Goal: Transaction & Acquisition: Purchase product/service

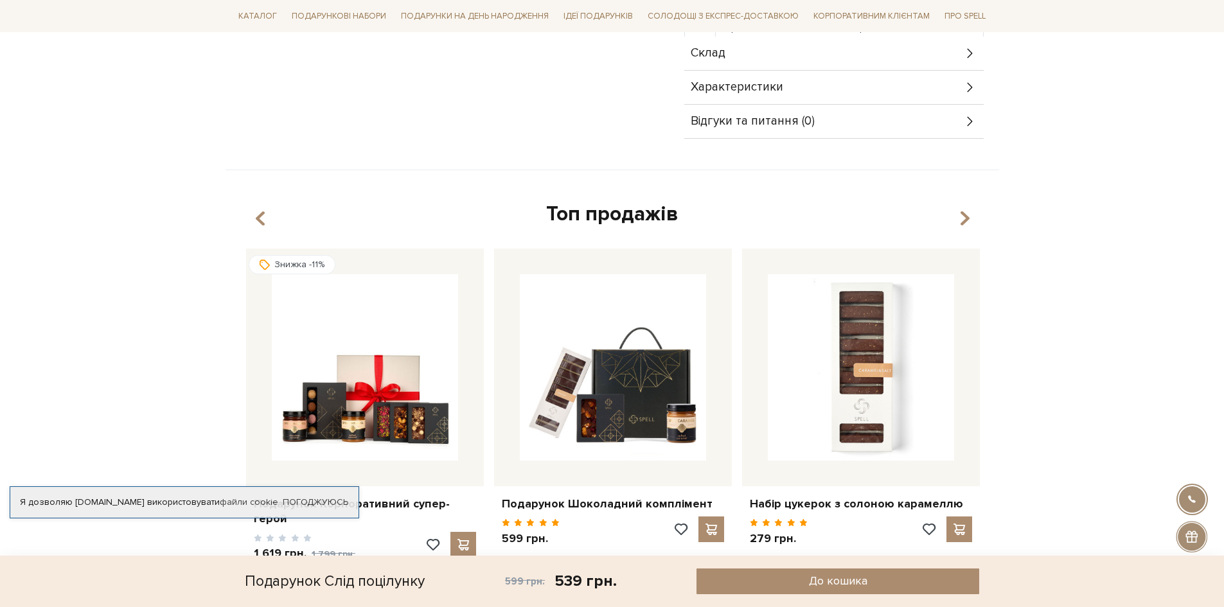
scroll to position [707, 0]
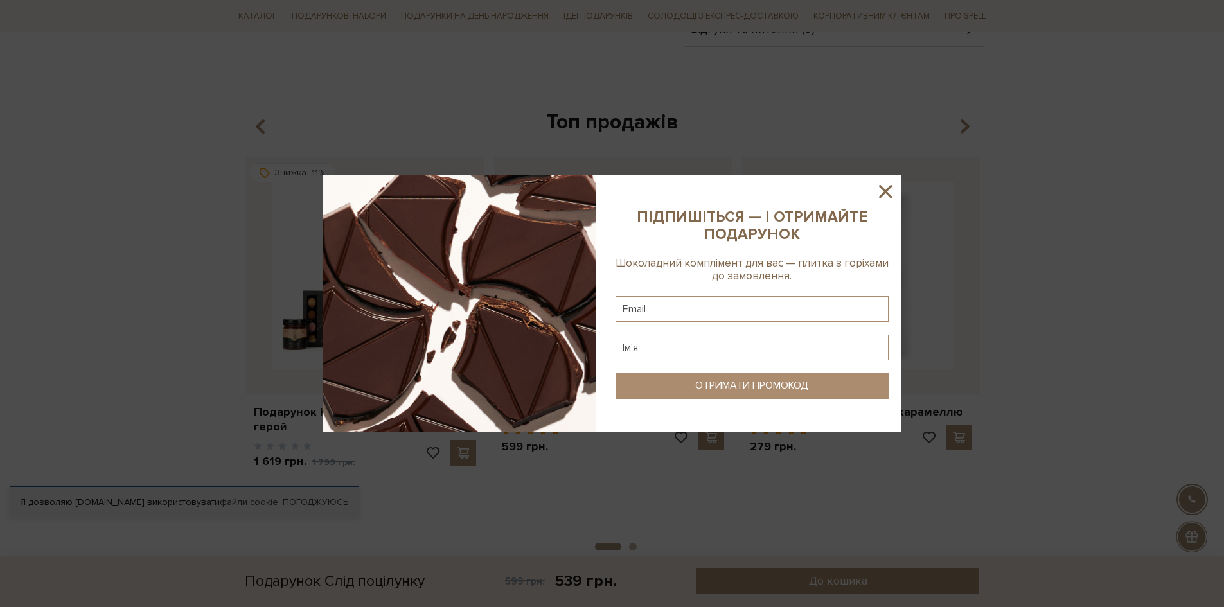
click at [877, 185] on icon at bounding box center [885, 191] width 22 height 22
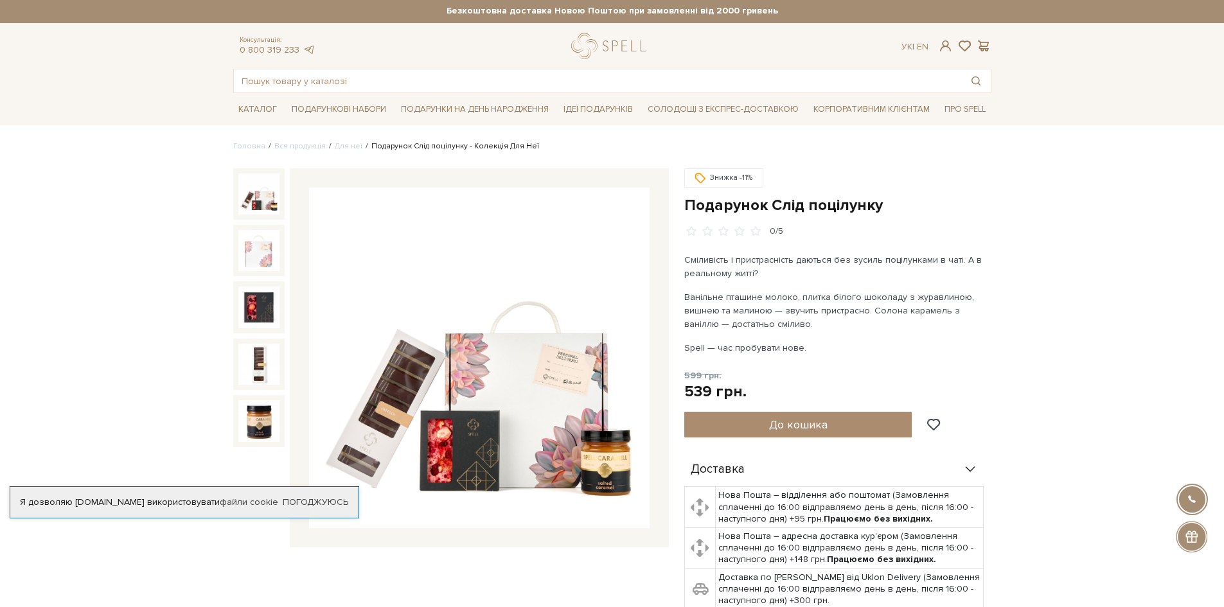
scroll to position [0, 0]
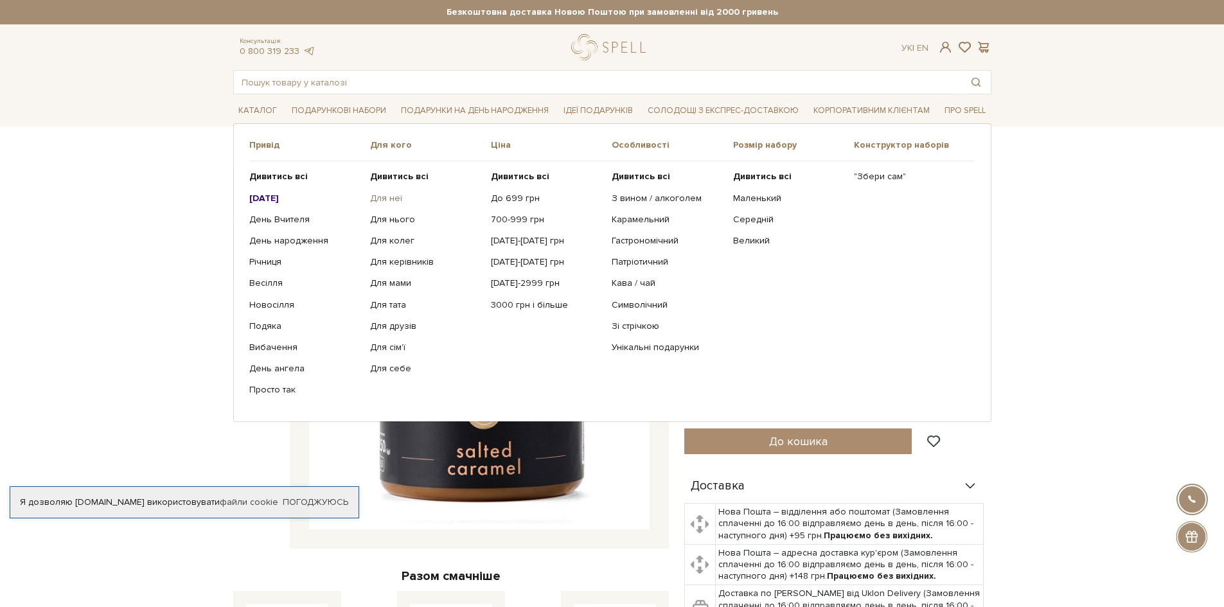
click at [390, 199] on link "Для неї" at bounding box center [425, 199] width 111 height 12
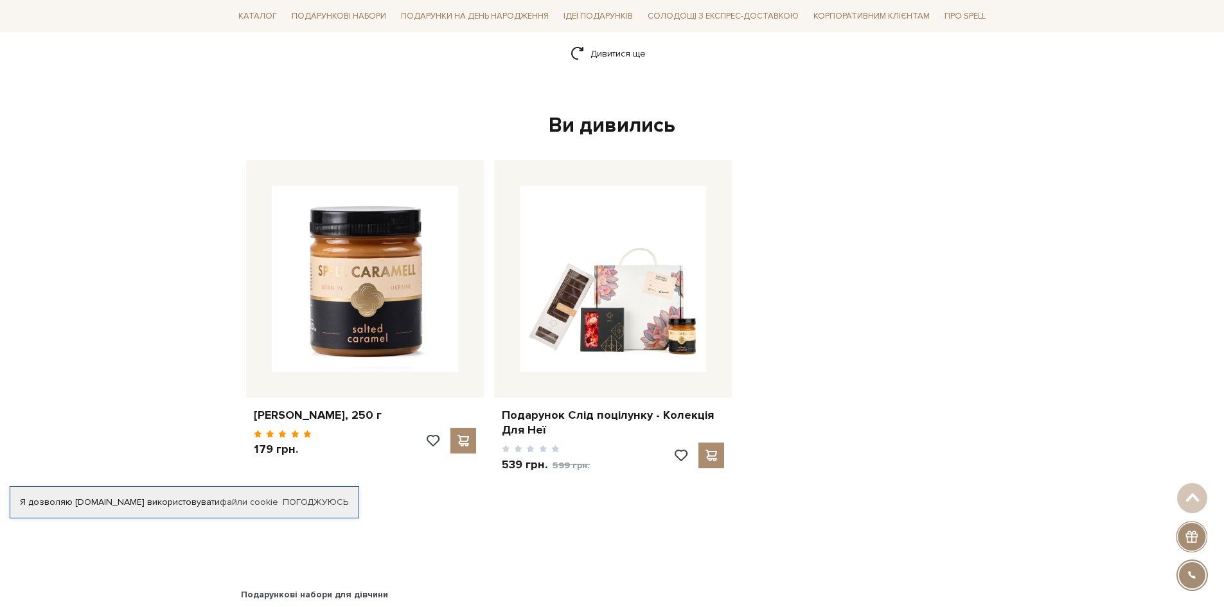
scroll to position [1863, 0]
